Goal: Task Accomplishment & Management: Use online tool/utility

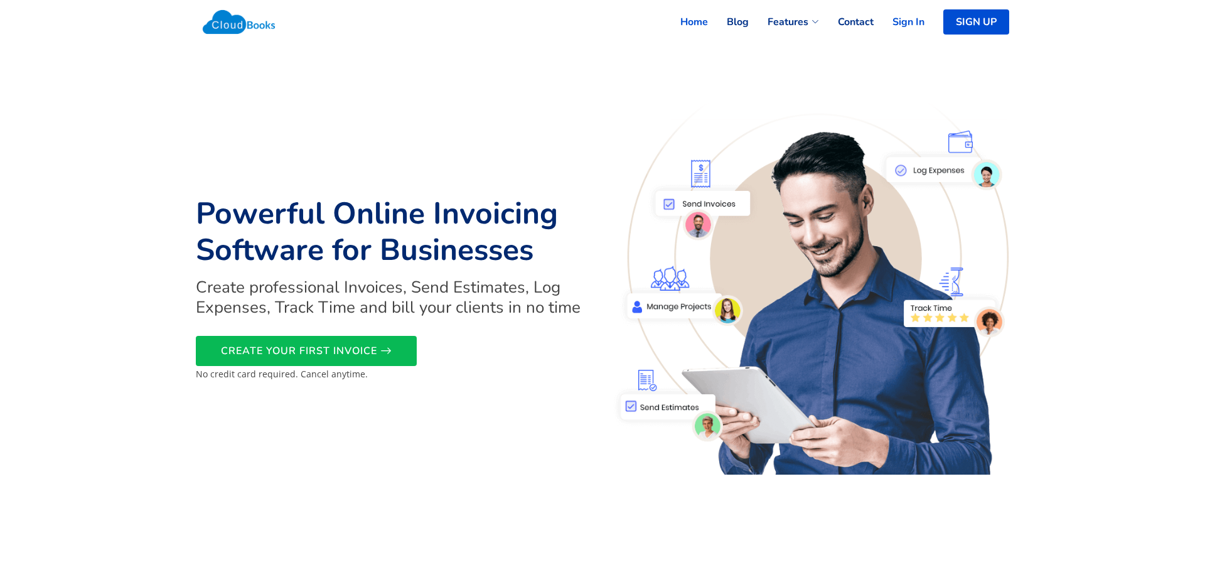
click at [908, 25] on link "Sign In" at bounding box center [899, 22] width 51 height 28
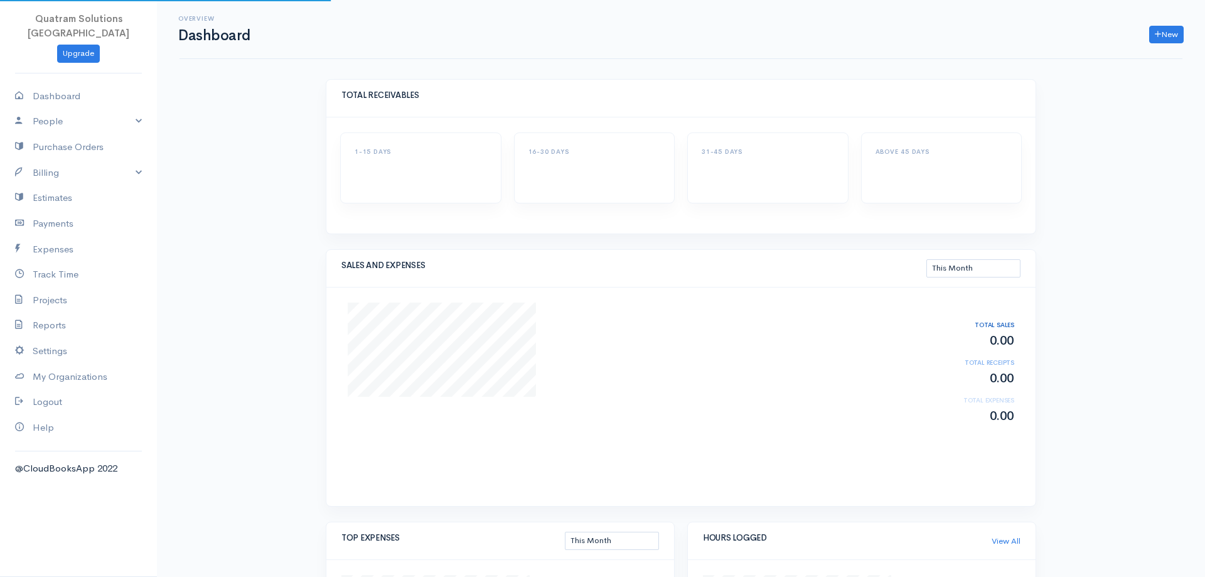
select select "thismonth"
click at [78, 161] on link "Billing" at bounding box center [78, 173] width 157 height 26
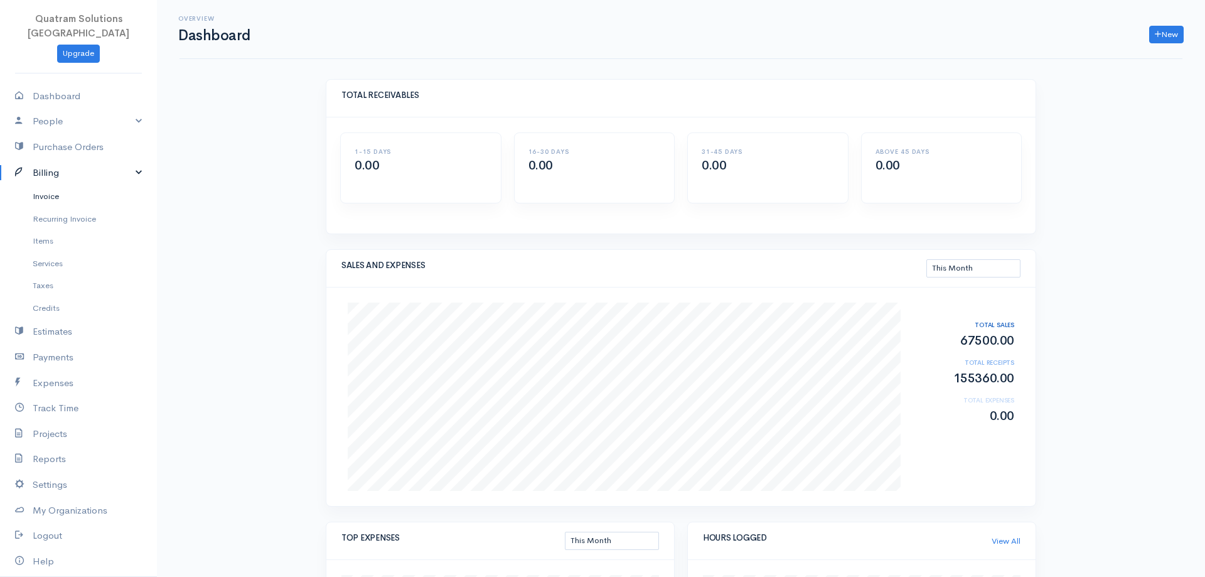
click at [64, 185] on link "Invoice" at bounding box center [78, 196] width 157 height 23
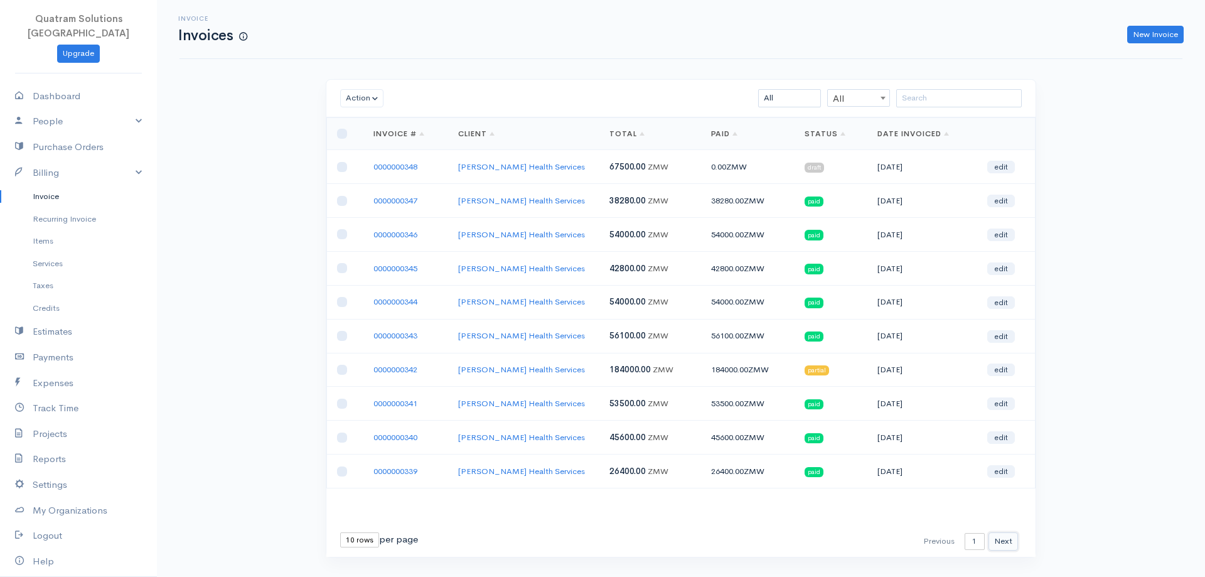
click at [1010, 545] on button "Next" at bounding box center [1002, 541] width 29 height 18
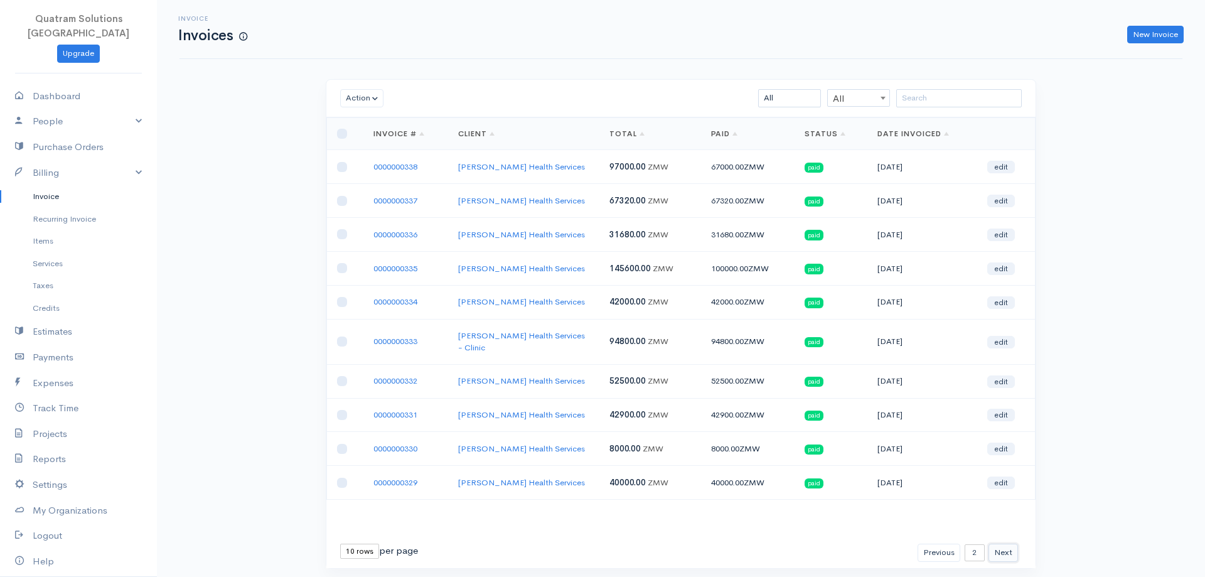
click at [1001, 543] on button "Next" at bounding box center [1002, 552] width 29 height 18
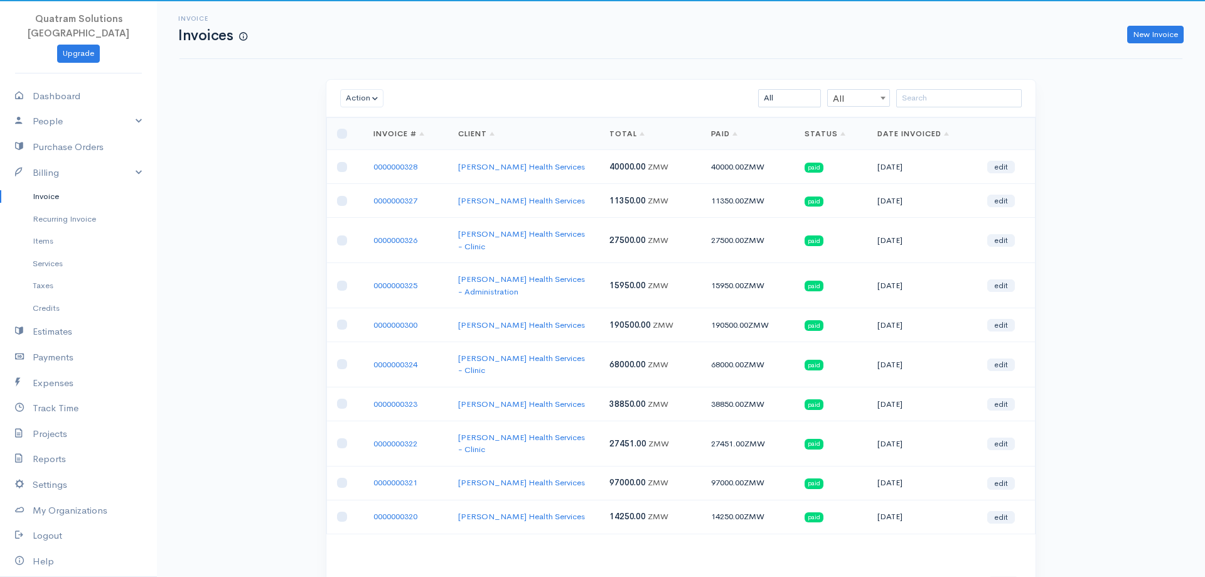
click at [1000, 576] on button "Next" at bounding box center [1002, 587] width 29 height 18
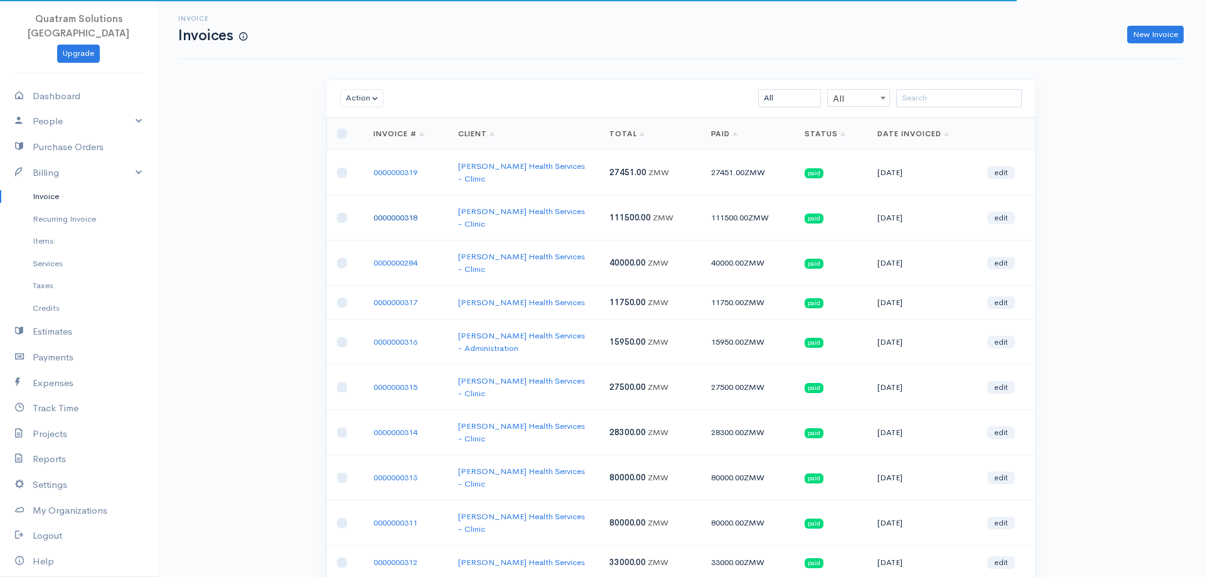
click at [400, 212] on link "0000000318" at bounding box center [395, 217] width 44 height 11
